Goal: Task Accomplishment & Management: Manage account settings

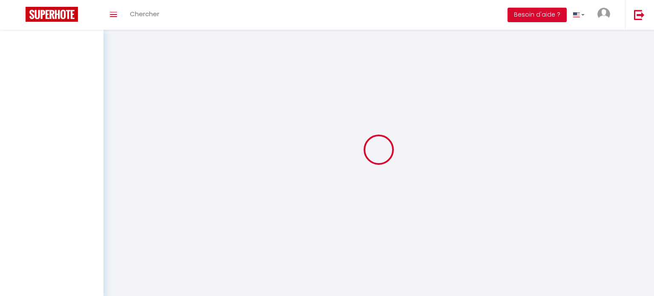
select select
type input "[PERSON_NAME]"
type input "Aubusson"
type input "[EMAIL_ADDRESS][DOMAIN_NAME]"
type input "0783850051"
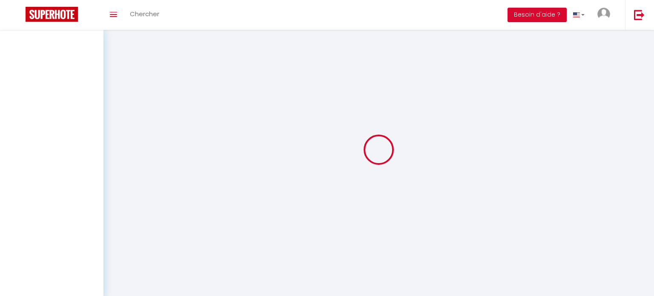
type input "[STREET_ADDRESS][PERSON_NAME]"
type input "37100"
type input "Tours"
type input "6Ub8gdd661QyeoWhdBzXN4COU"
type input "xADR0qSOjCVwig5nwgZwpxNIc"
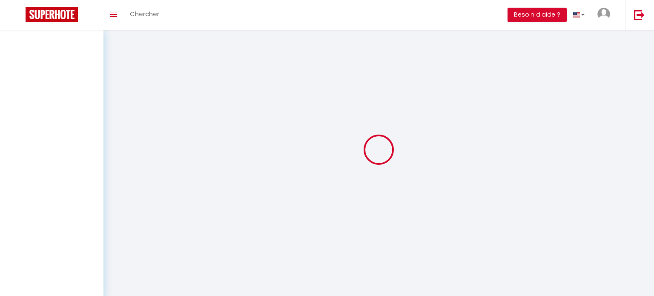
type input "[URL][DOMAIN_NAME]"
select select "fr"
type input "6Ub8gdd661QyeoWhdBzXN4COU"
type input "xADR0qSOjCVwig5nwgZwpxNIc"
type input "[URL][DOMAIN_NAME]"
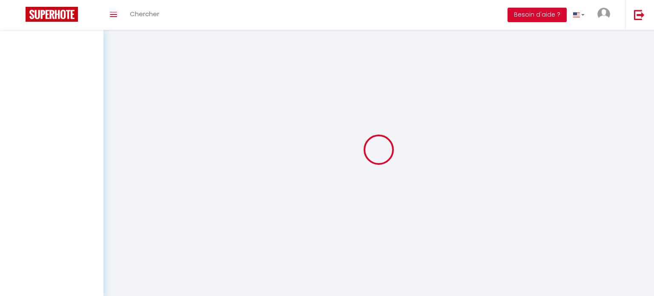
select select "28"
select select "fr"
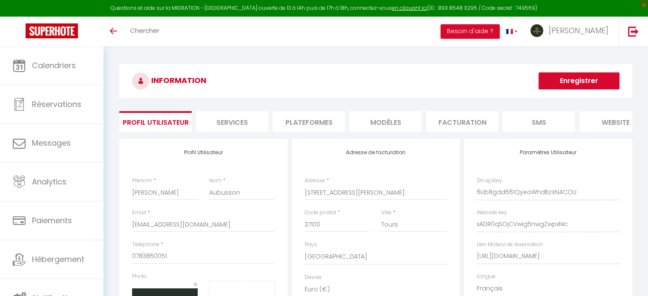
click at [223, 116] on li "Services" at bounding box center [232, 121] width 72 height 21
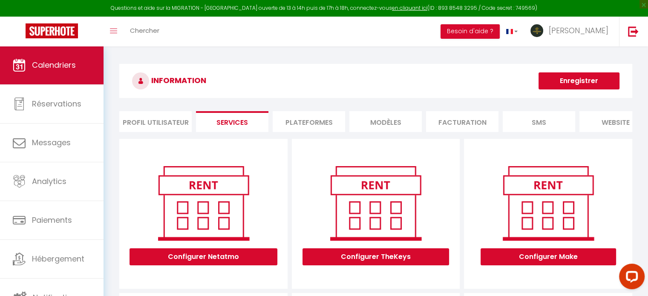
click at [57, 68] on span "Calendriers" at bounding box center [54, 65] width 44 height 11
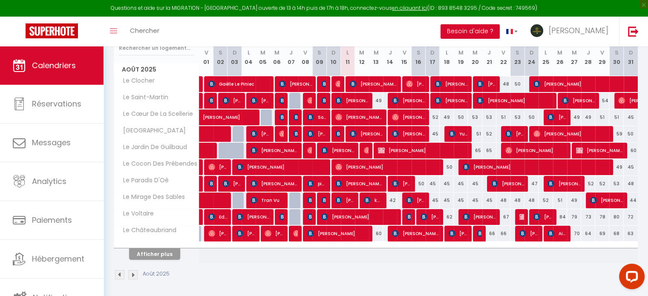
scroll to position [118, 0]
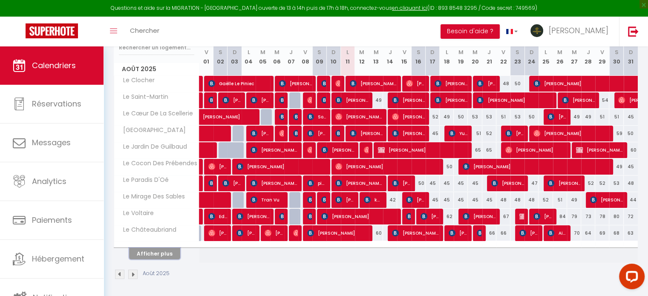
click at [169, 254] on button "Afficher plus" at bounding box center [154, 253] width 51 height 11
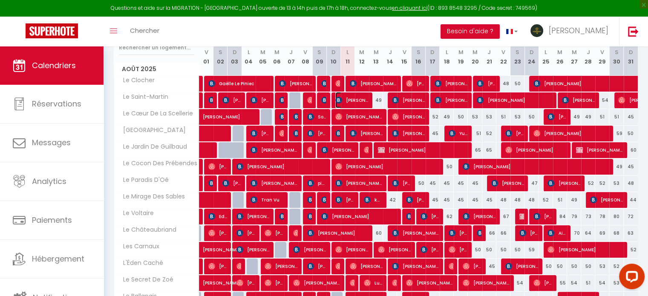
click at [361, 101] on span "[PERSON_NAME]" at bounding box center [351, 100] width 33 height 16
select select "OK"
select select "KO"
select select "0"
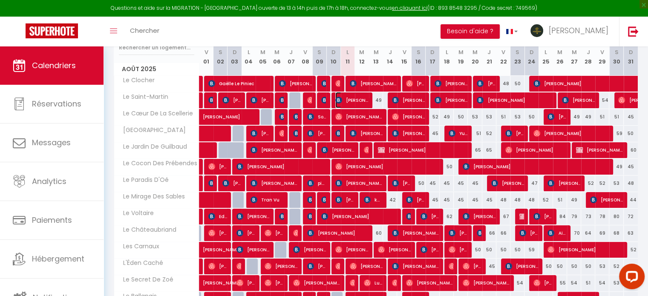
select select "1"
select select
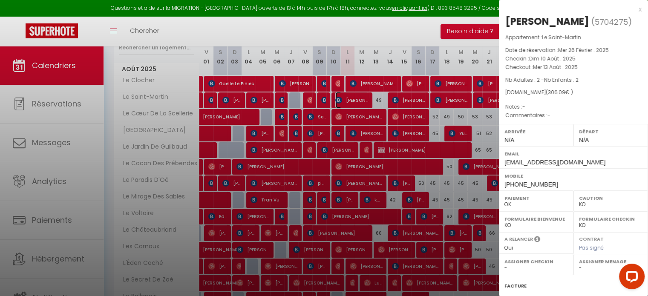
select select "43800"
click at [633, 9] on div "x" at bounding box center [570, 9] width 143 height 10
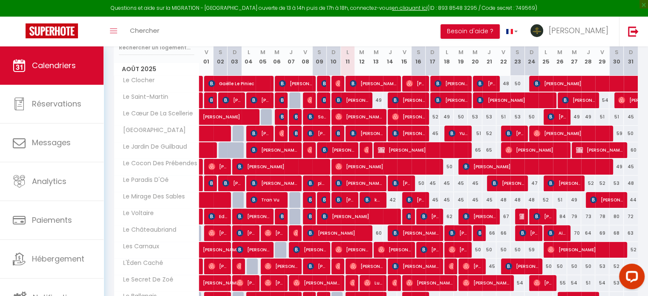
click at [467, 100] on div "63" at bounding box center [474, 100] width 14 height 16
click at [453, 101] on span "[PERSON_NAME] [PERSON_NAME]" at bounding box center [450, 100] width 33 height 16
select select
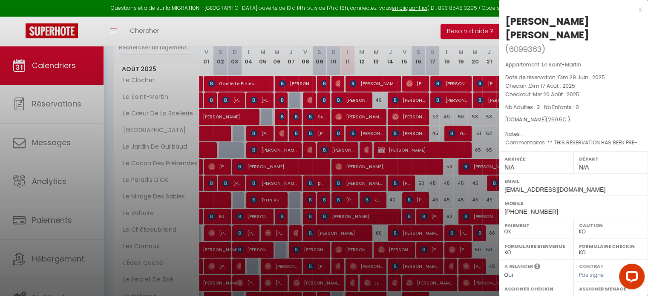
click at [452, 95] on div at bounding box center [324, 148] width 648 height 296
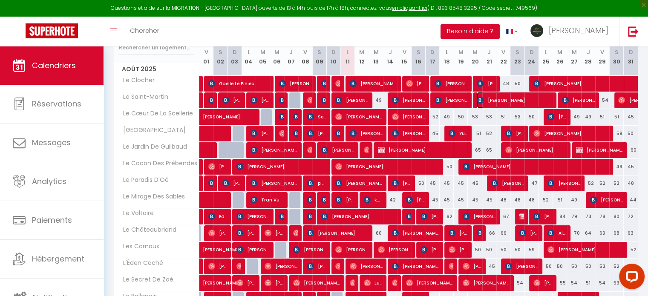
click at [546, 105] on span "[PERSON_NAME]" at bounding box center [513, 100] width 75 height 16
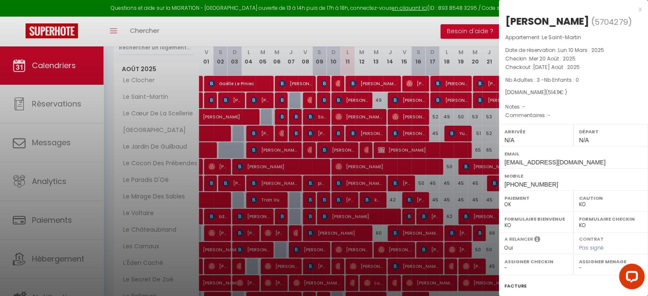
click at [634, 10] on div "x" at bounding box center [570, 9] width 143 height 10
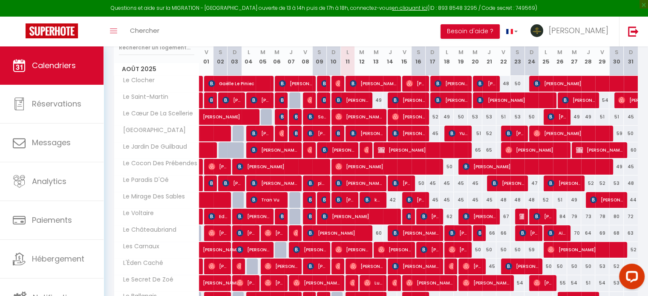
click at [595, 104] on div "54" at bounding box center [602, 100] width 14 height 16
type input "54"
type input "Ven 29 Août 2025"
type input "[PERSON_NAME] 30 Août 2025"
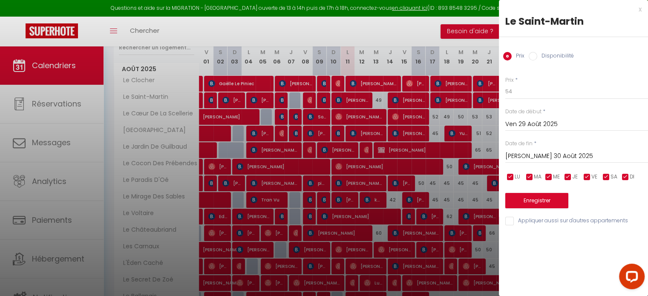
click at [640, 10] on div "x" at bounding box center [570, 9] width 143 height 10
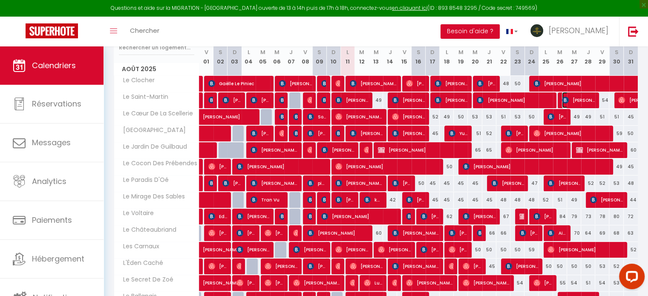
drag, startPoint x: 584, startPoint y: 93, endPoint x: 572, endPoint y: 107, distance: 18.4
click at [583, 94] on span "[PERSON_NAME]" at bounding box center [578, 100] width 33 height 16
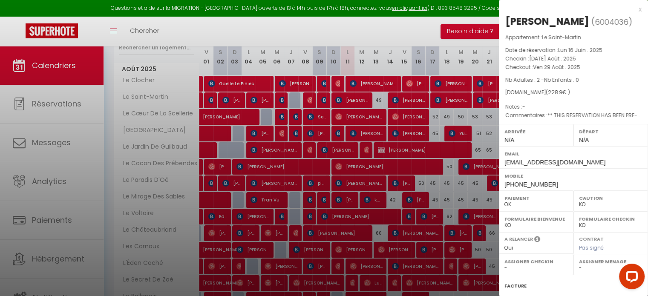
click at [636, 9] on div "x [PERSON_NAME] ( 6004036 ) Appartement : Le Saint-[PERSON_NAME] Date de réserv…" at bounding box center [573, 198] width 149 height 397
click at [632, 9] on div "x" at bounding box center [570, 9] width 143 height 10
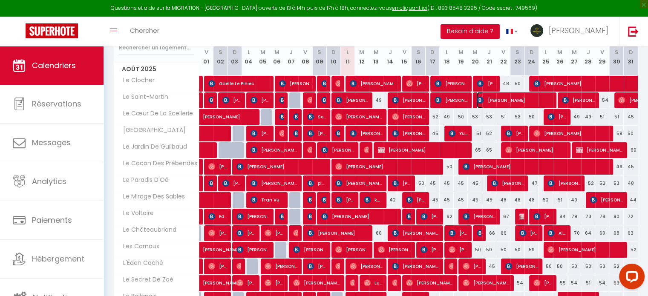
click at [551, 98] on span "[PERSON_NAME]" at bounding box center [513, 100] width 75 height 16
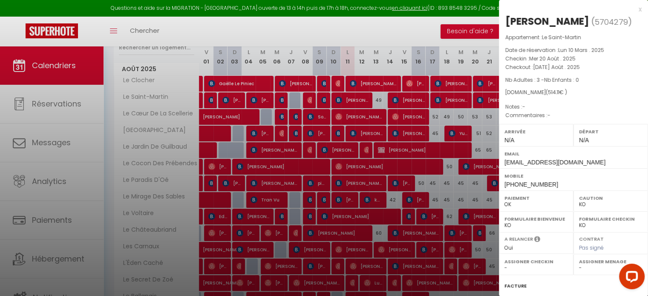
click at [635, 6] on div "x [PERSON_NAME] ( 5704279 ) Appartement : Le Saint-[PERSON_NAME] Date de réserv…" at bounding box center [573, 198] width 149 height 397
click at [633, 7] on div "x" at bounding box center [570, 9] width 143 height 10
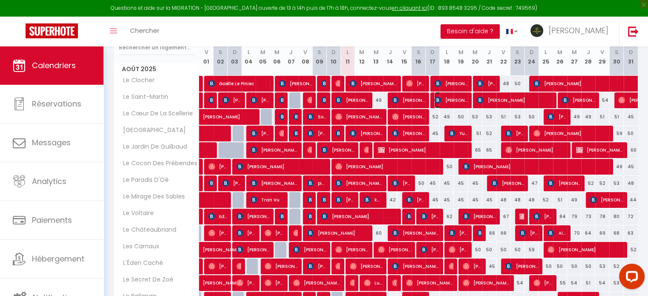
click at [465, 99] on span "[PERSON_NAME] [PERSON_NAME]" at bounding box center [450, 100] width 33 height 16
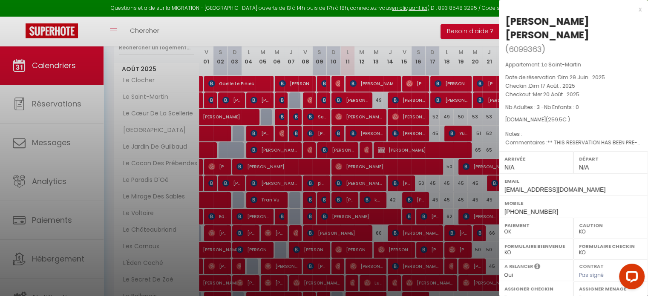
drag, startPoint x: 493, startPoint y: 93, endPoint x: 489, endPoint y: 97, distance: 5.7
click at [493, 93] on div at bounding box center [324, 148] width 648 height 296
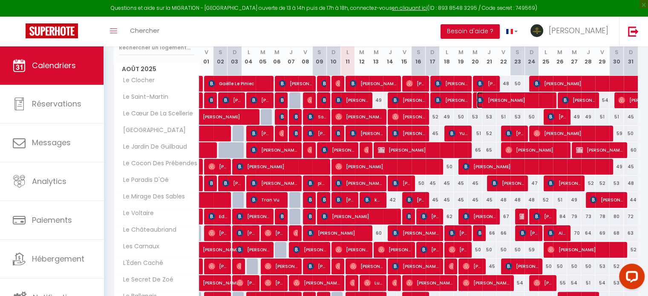
click at [488, 100] on span "[PERSON_NAME]" at bounding box center [513, 100] width 75 height 16
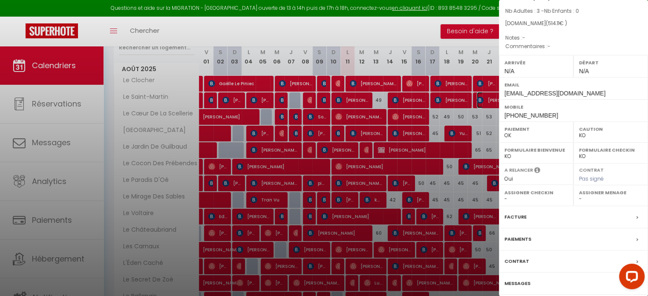
scroll to position [14, 0]
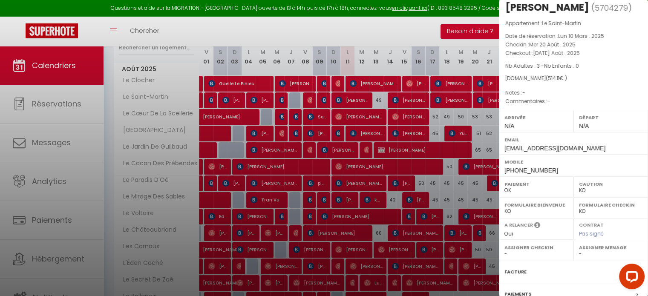
click at [479, 91] on div at bounding box center [324, 148] width 648 height 296
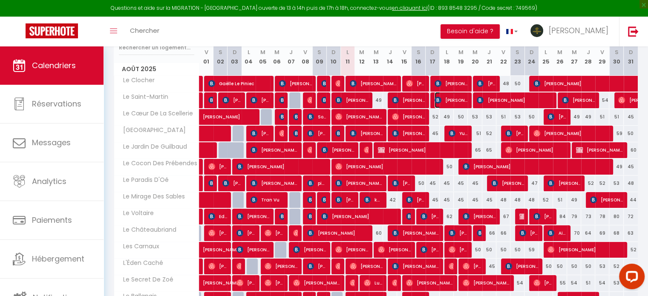
click at [463, 100] on span "[PERSON_NAME] [PERSON_NAME]" at bounding box center [450, 100] width 33 height 16
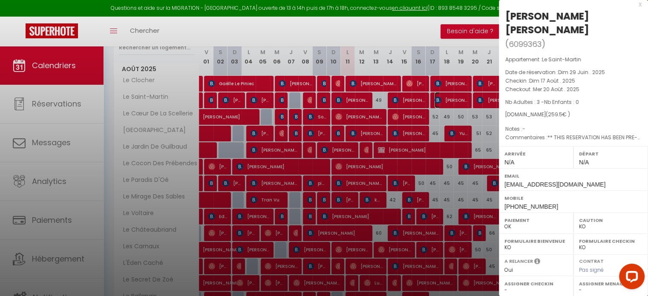
scroll to position [0, 0]
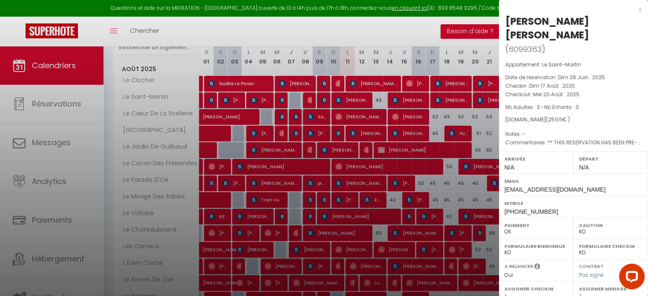
click at [634, 9] on div "x" at bounding box center [570, 9] width 143 height 10
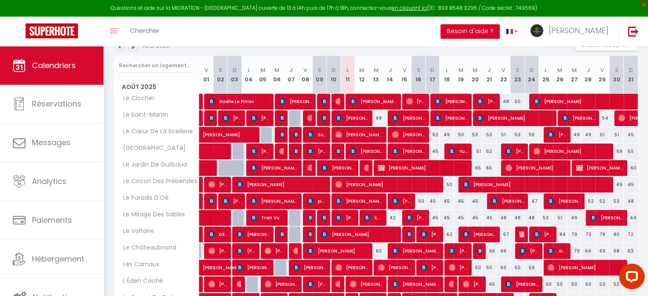
scroll to position [128, 0]
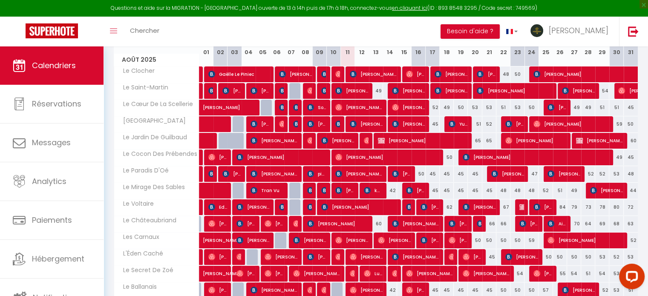
click at [552, 93] on div at bounding box center [549, 91] width 14 height 16
click at [545, 92] on span "[PERSON_NAME]" at bounding box center [513, 91] width 75 height 16
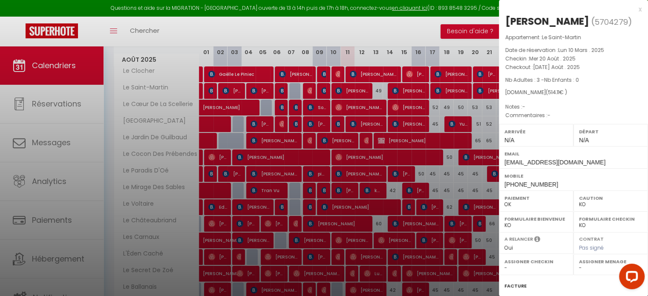
click at [632, 10] on div "x" at bounding box center [570, 9] width 143 height 10
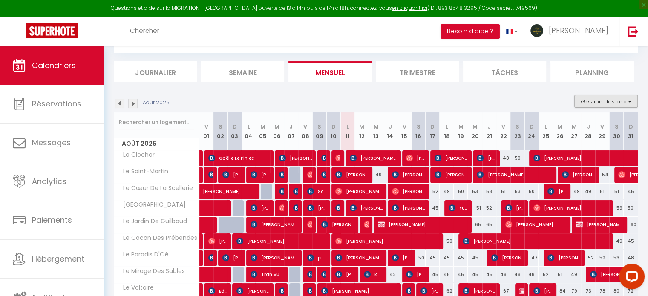
scroll to position [43, 0]
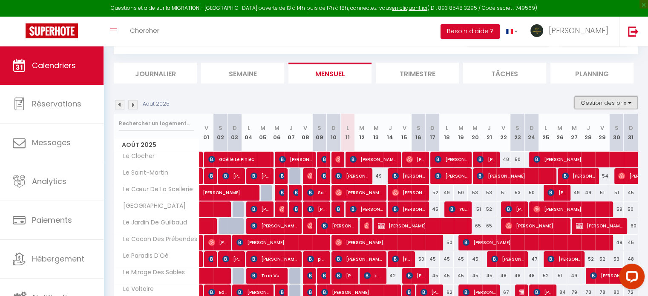
click at [587, 99] on button "Gestion des prix" at bounding box center [605, 102] width 63 height 13
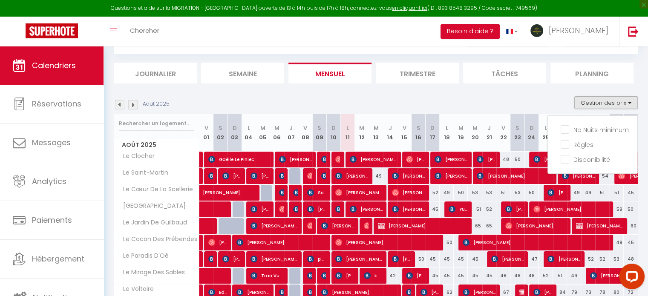
click at [459, 98] on div "Août 2025 Gestion des prix Nb Nuits minimum Règles Disponibilité" at bounding box center [376, 104] width 524 height 17
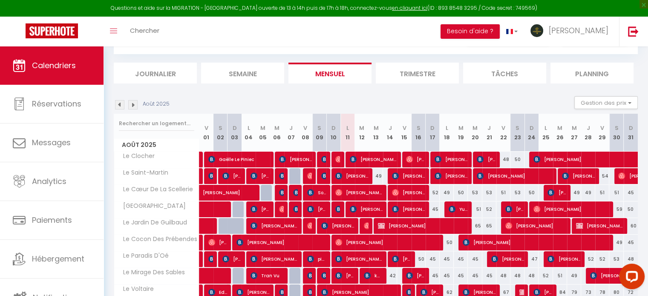
click at [129, 103] on img at bounding box center [132, 104] width 9 height 9
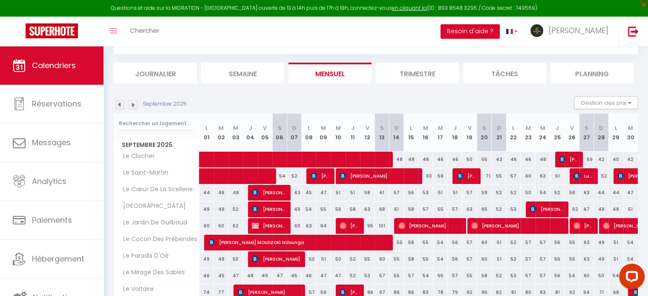
click at [455, 177] on div at bounding box center [459, 176] width 14 height 16
click at [459, 176] on img at bounding box center [459, 175] width 7 height 7
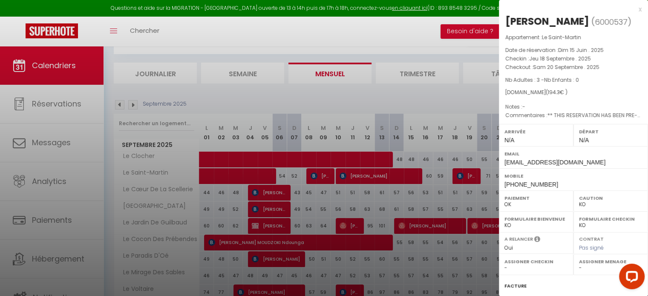
click at [633, 10] on div "x" at bounding box center [570, 9] width 143 height 10
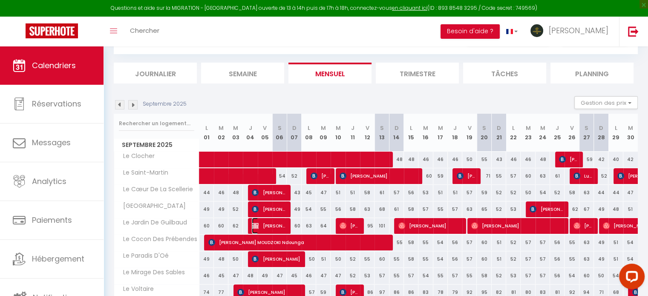
click at [259, 222] on span "[PERSON_NAME]" at bounding box center [269, 226] width 34 height 16
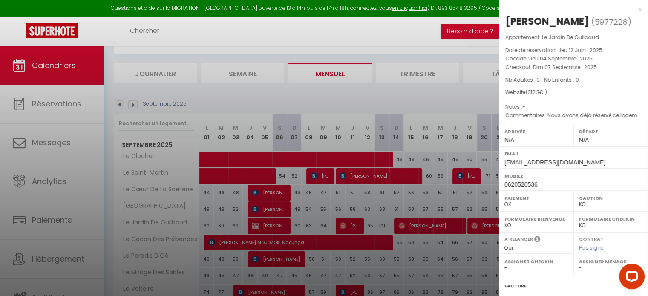
click at [633, 8] on div "x" at bounding box center [570, 9] width 143 height 10
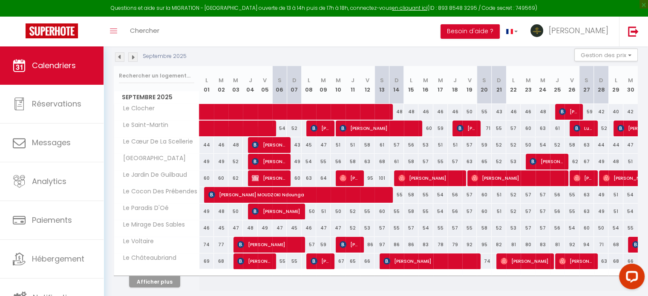
scroll to position [76, 0]
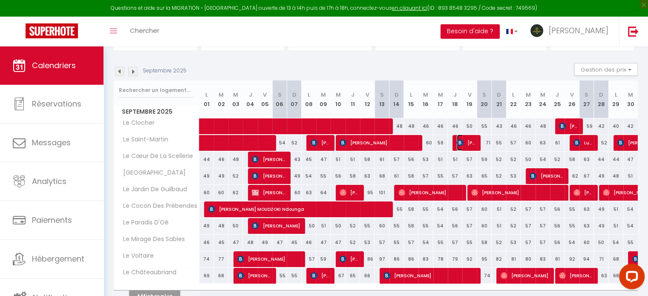
click at [465, 139] on span "[PERSON_NAME]" at bounding box center [465, 143] width 19 height 16
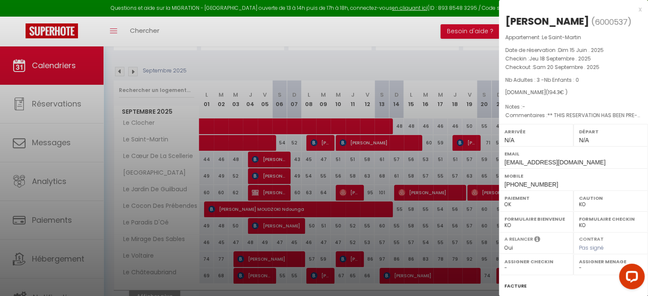
click at [633, 10] on div "x" at bounding box center [570, 9] width 143 height 10
